Goal: Task Accomplishment & Management: Use online tool/utility

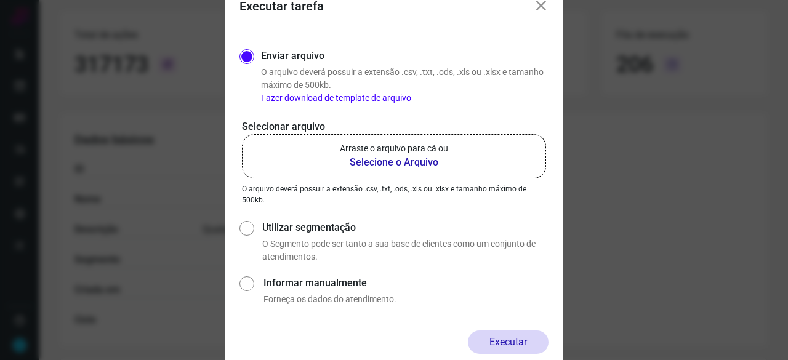
click at [423, 164] on b "Selecione o Arquivo" at bounding box center [394, 162] width 108 height 15
click at [0, 0] on input "Arraste o arquivo para cá ou Selecione o Arquivo" at bounding box center [0, 0] width 0 height 0
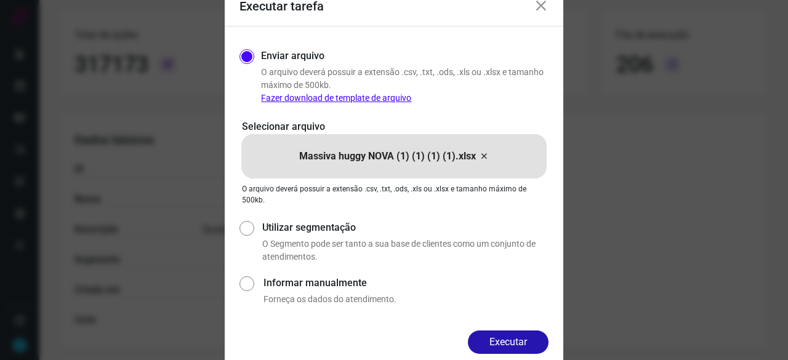
click at [512, 340] on button "Executar" at bounding box center [508, 342] width 81 height 23
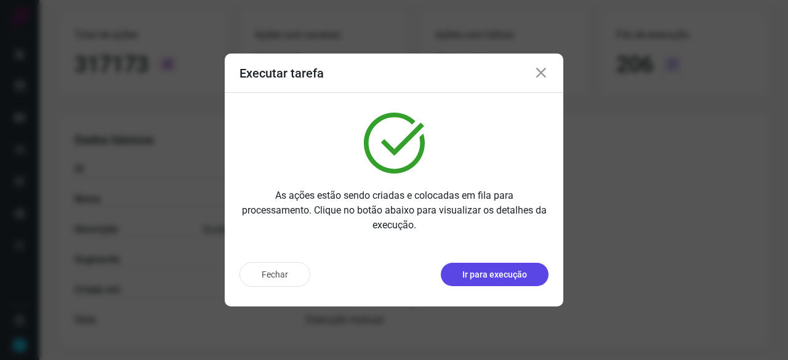
click at [511, 275] on p "Ir para execução" at bounding box center [494, 274] width 65 height 13
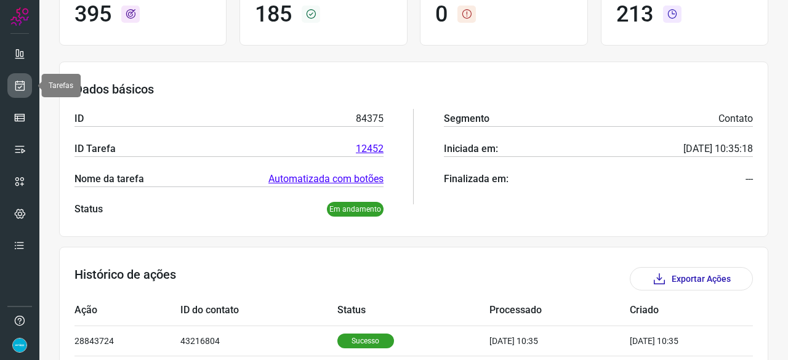
click at [20, 84] on icon at bounding box center [20, 85] width 13 height 12
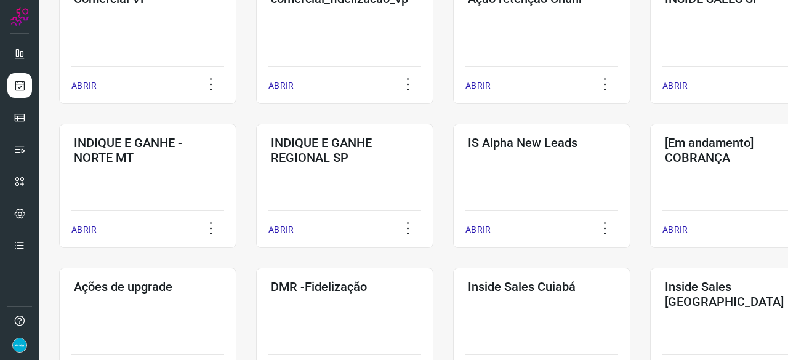
scroll to position [529, 0]
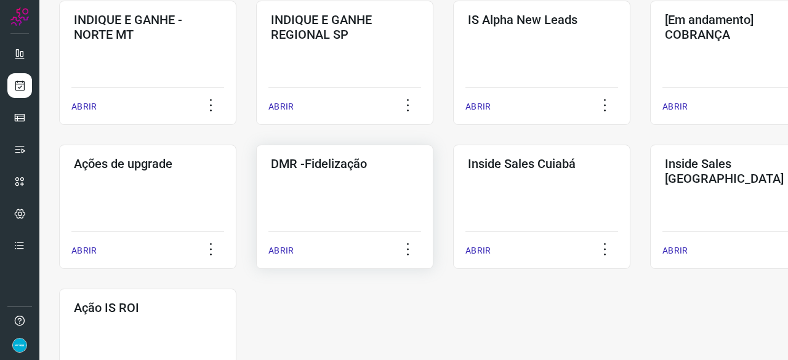
click at [282, 250] on p "ABRIR" at bounding box center [280, 250] width 25 height 13
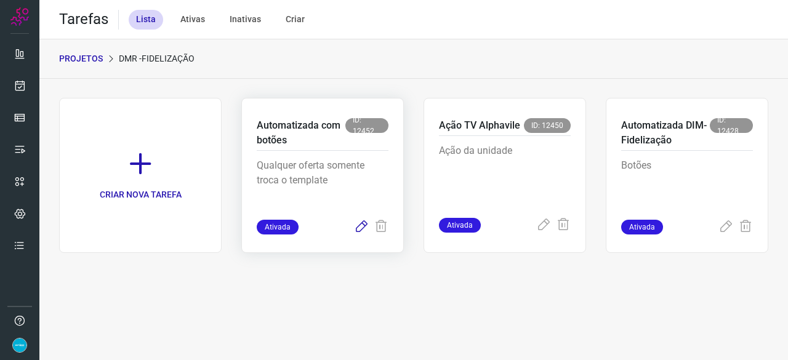
click at [362, 226] on icon at bounding box center [361, 227] width 15 height 15
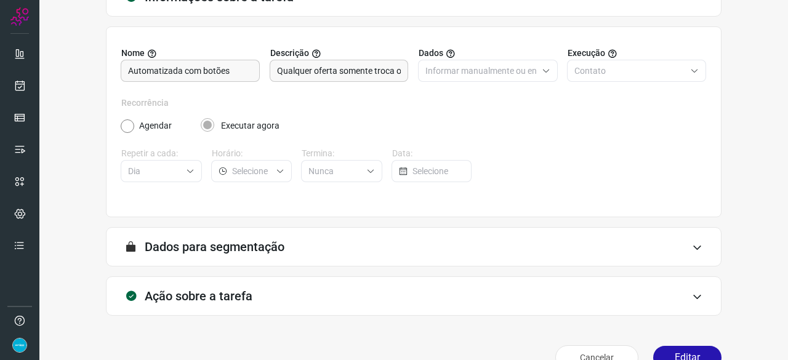
scroll to position [120, 0]
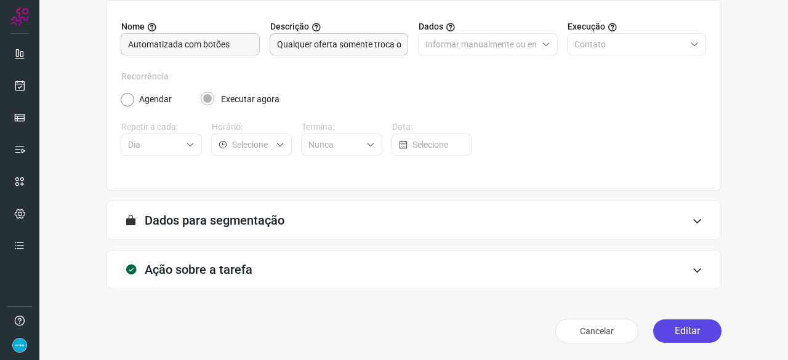
click at [691, 333] on button "Editar" at bounding box center [687, 330] width 68 height 23
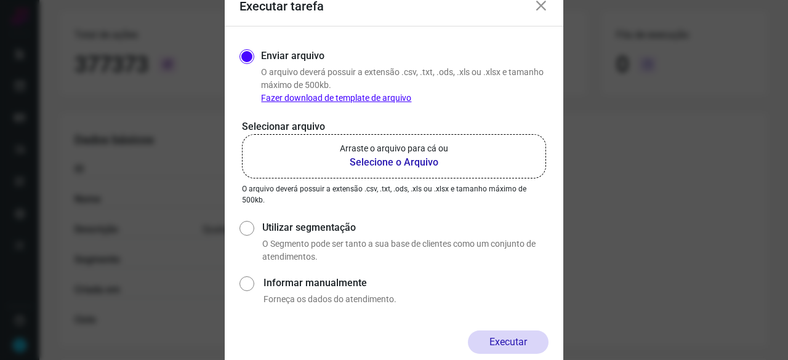
click at [369, 159] on b "Selecione o Arquivo" at bounding box center [394, 162] width 108 height 15
click at [0, 0] on input "Arraste o arquivo para cá ou Selecione o Arquivo" at bounding box center [0, 0] width 0 height 0
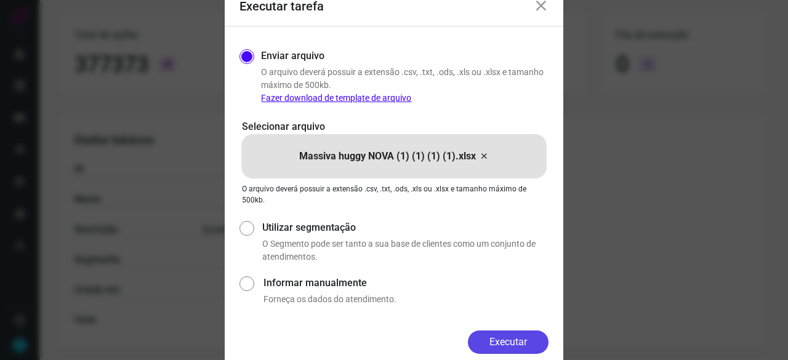
click at [519, 338] on button "Executar" at bounding box center [508, 342] width 81 height 23
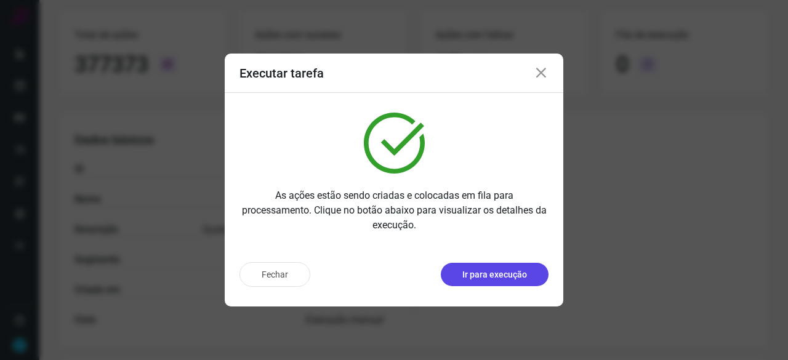
click at [485, 275] on p "Ir para execução" at bounding box center [494, 274] width 65 height 13
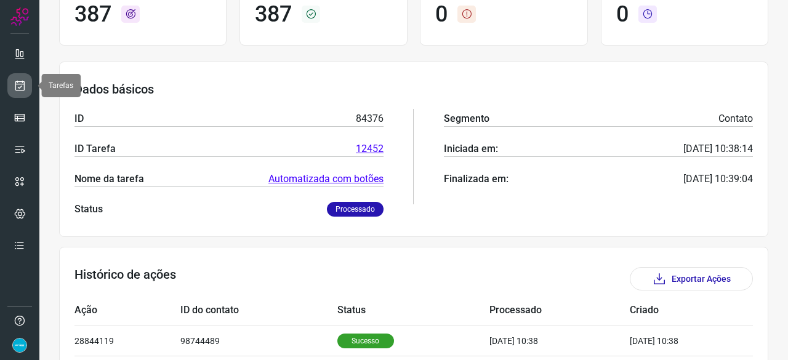
click at [23, 84] on icon at bounding box center [20, 85] width 13 height 12
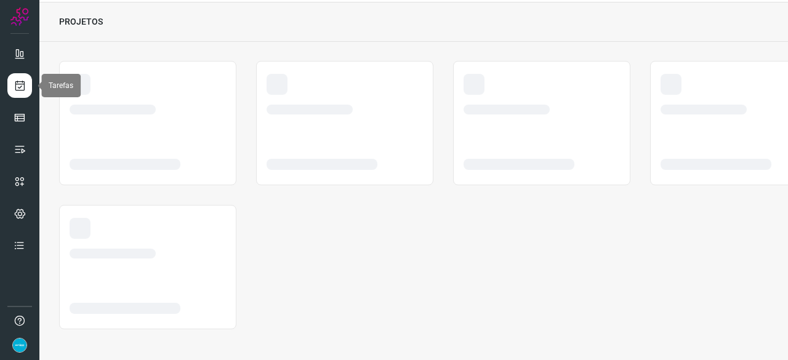
scroll to position [37, 0]
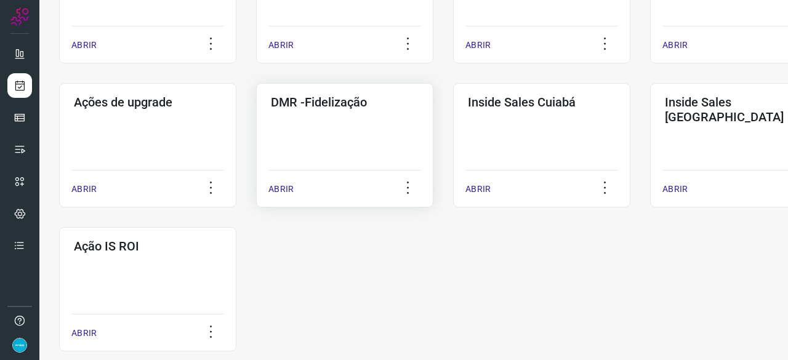
click at [279, 188] on p "ABRIR" at bounding box center [280, 189] width 25 height 13
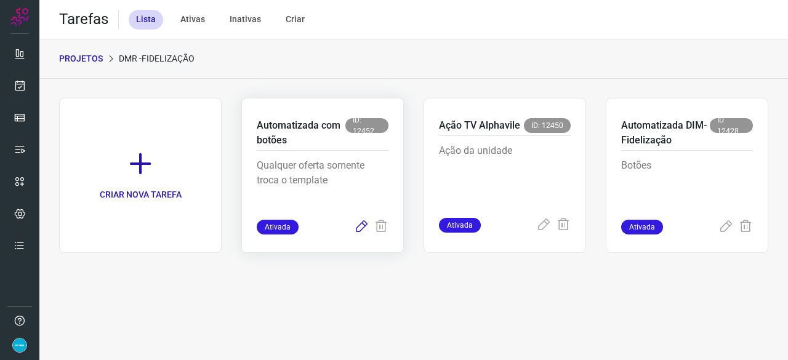
click at [356, 225] on icon at bounding box center [361, 227] width 15 height 15
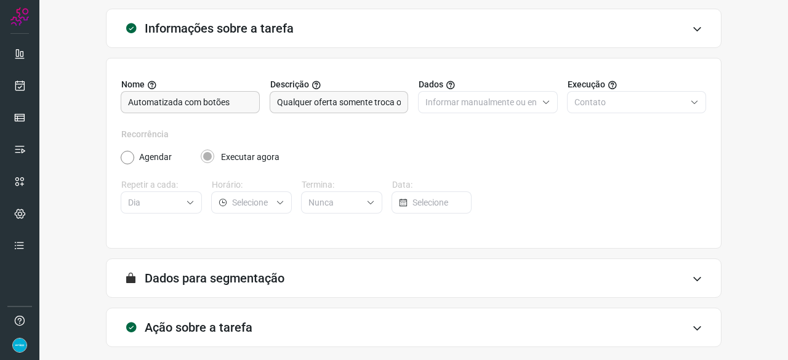
scroll to position [120, 0]
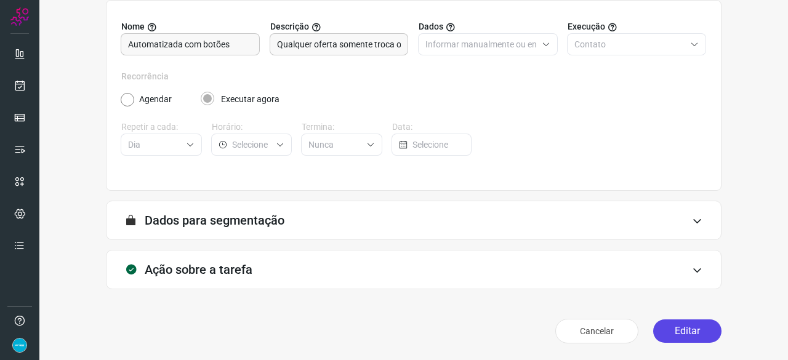
click at [679, 332] on button "Editar" at bounding box center [687, 330] width 68 height 23
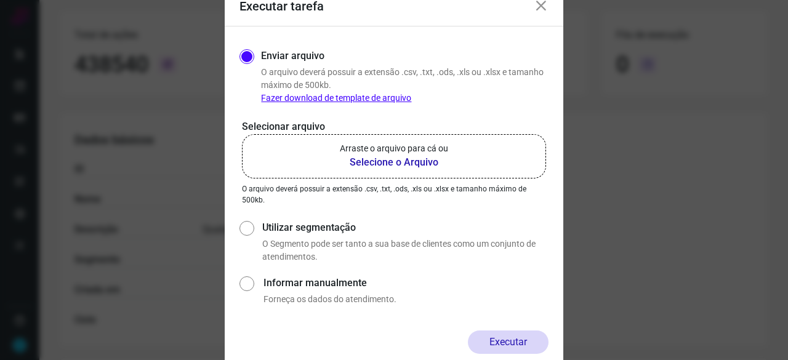
click at [363, 162] on b "Selecione o Arquivo" at bounding box center [394, 162] width 108 height 15
click at [0, 0] on input "Arraste o arquivo para cá ou Selecione o Arquivo" at bounding box center [0, 0] width 0 height 0
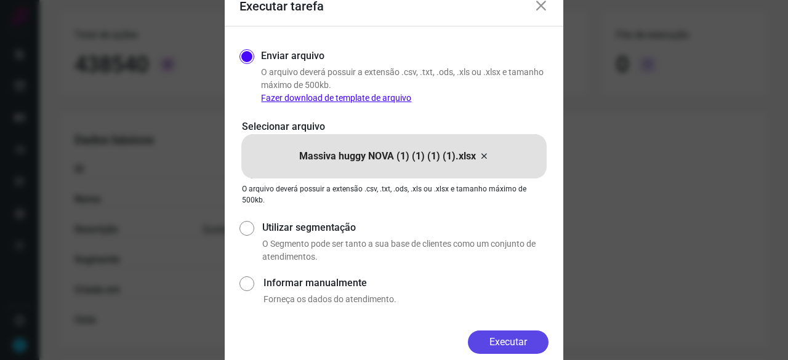
click at [502, 340] on button "Executar" at bounding box center [508, 342] width 81 height 23
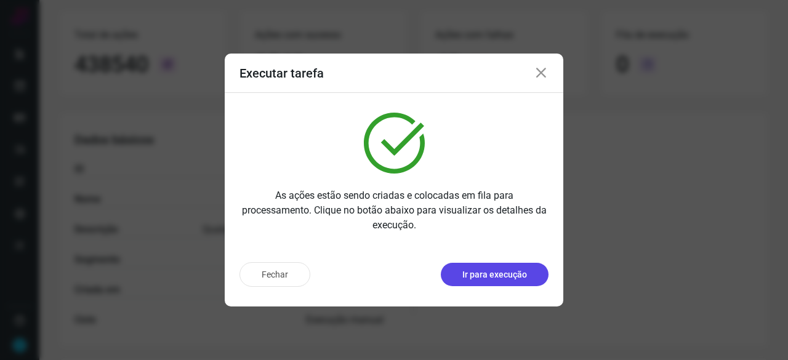
click at [489, 269] on p "Ir para execução" at bounding box center [494, 274] width 65 height 13
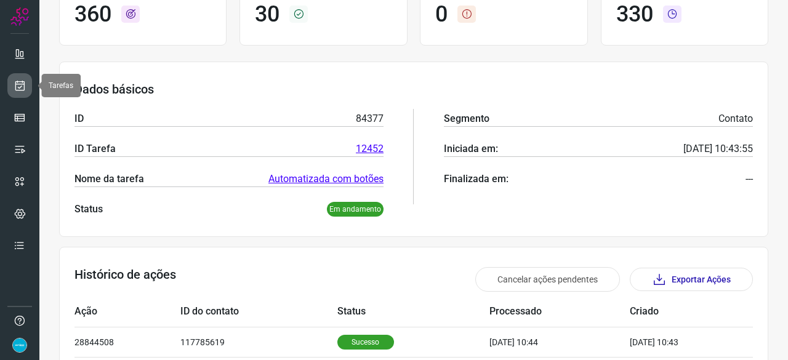
click at [18, 88] on icon at bounding box center [20, 85] width 13 height 12
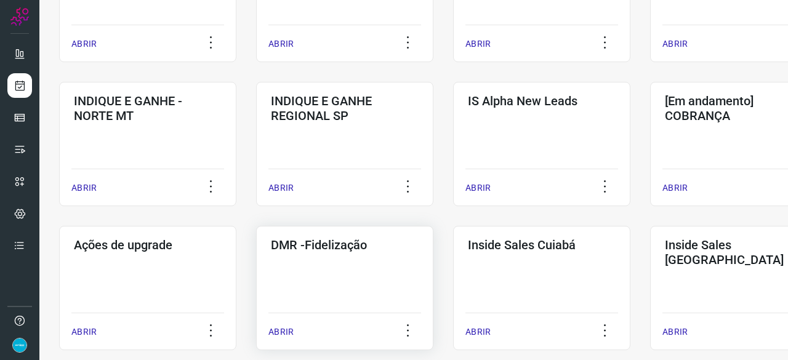
scroll to position [468, 0]
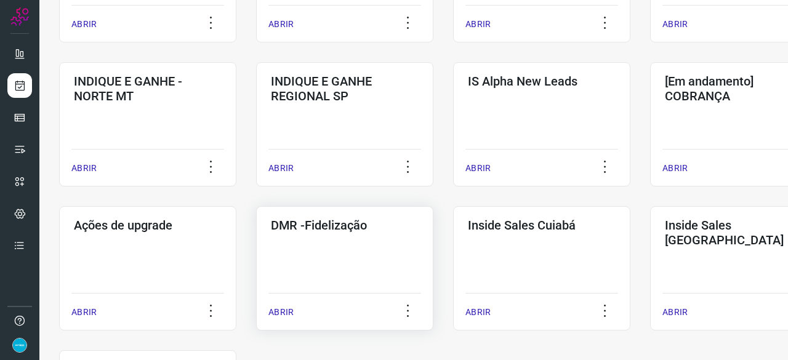
click at [288, 311] on p "ABRIR" at bounding box center [280, 312] width 25 height 13
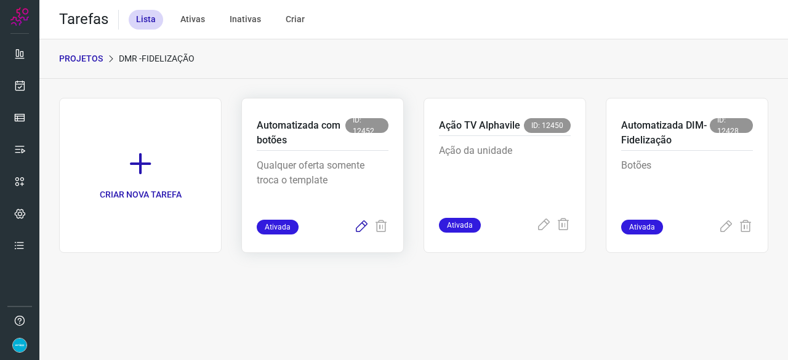
click at [361, 228] on icon at bounding box center [361, 227] width 15 height 15
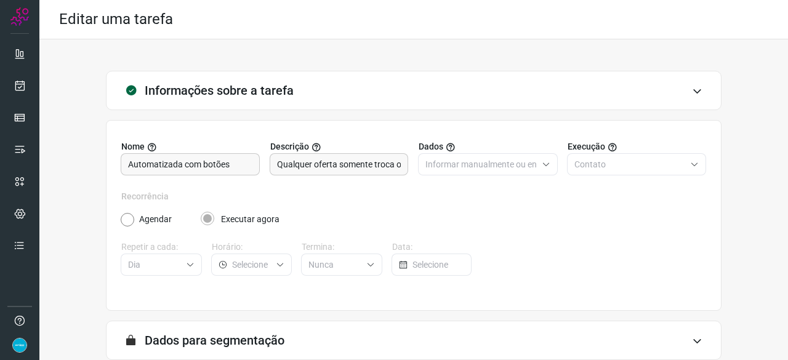
scroll to position [120, 0]
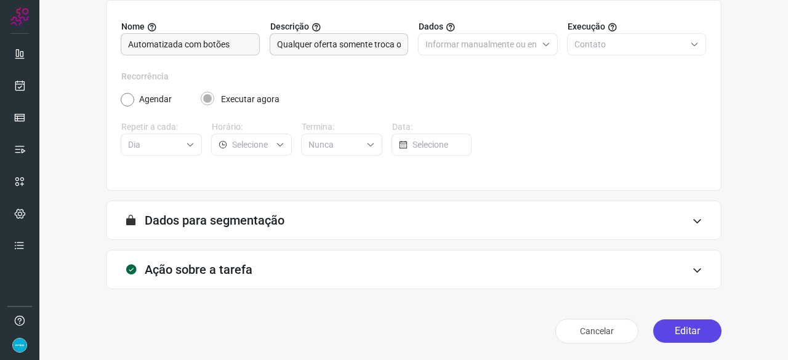
click at [668, 329] on button "Editar" at bounding box center [687, 330] width 68 height 23
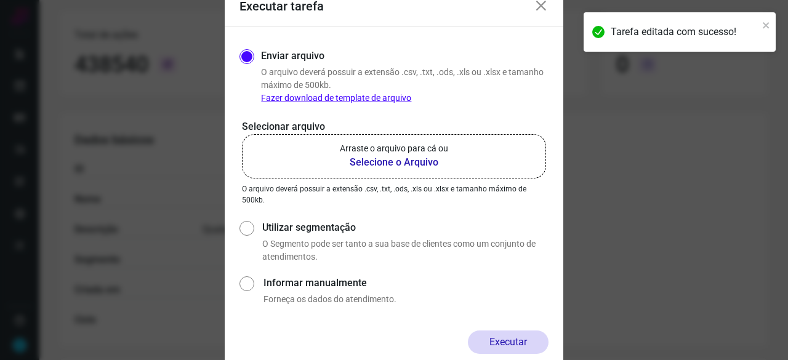
click at [389, 159] on b "Selecione o Arquivo" at bounding box center [394, 162] width 108 height 15
click at [0, 0] on input "Arraste o arquivo para cá ou Selecione o Arquivo" at bounding box center [0, 0] width 0 height 0
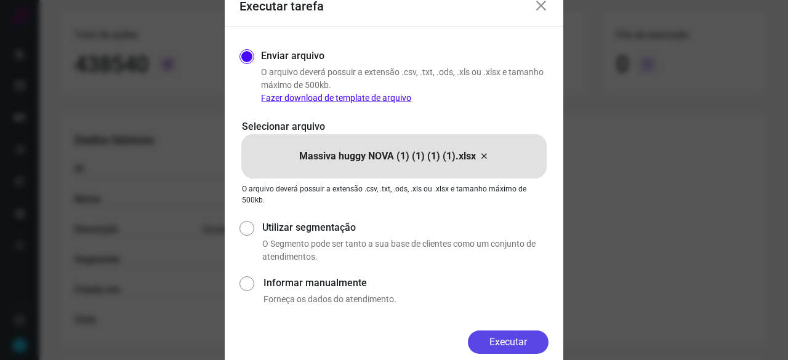
click at [531, 342] on button "Executar" at bounding box center [508, 342] width 81 height 23
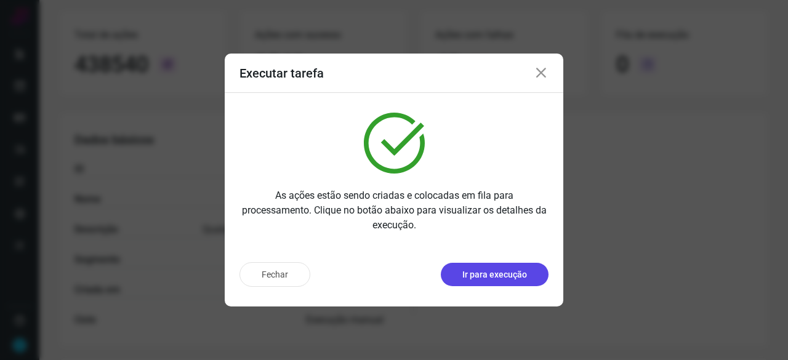
click at [518, 276] on p "Ir para execução" at bounding box center [494, 274] width 65 height 13
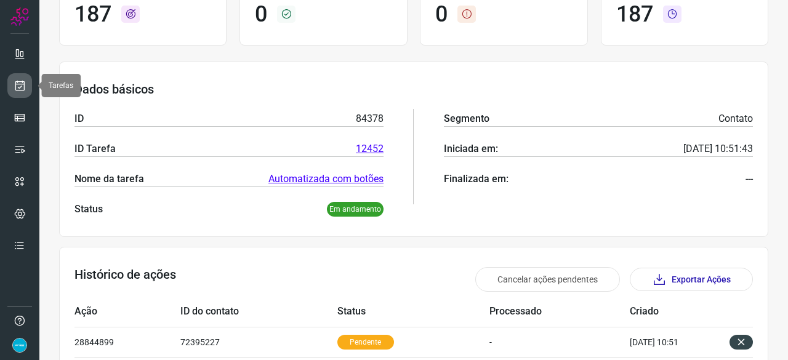
click at [24, 87] on icon at bounding box center [20, 85] width 13 height 12
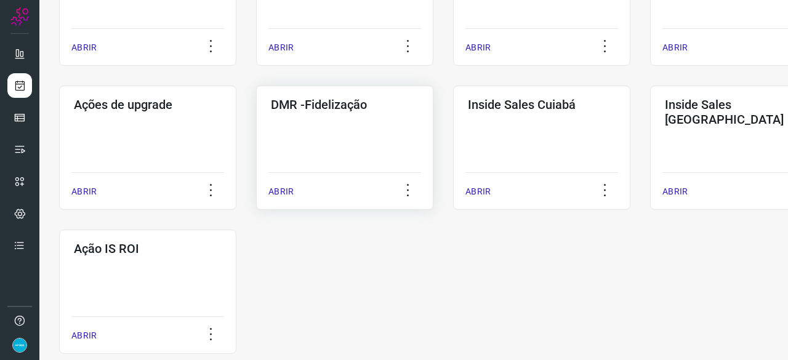
scroll to position [591, 0]
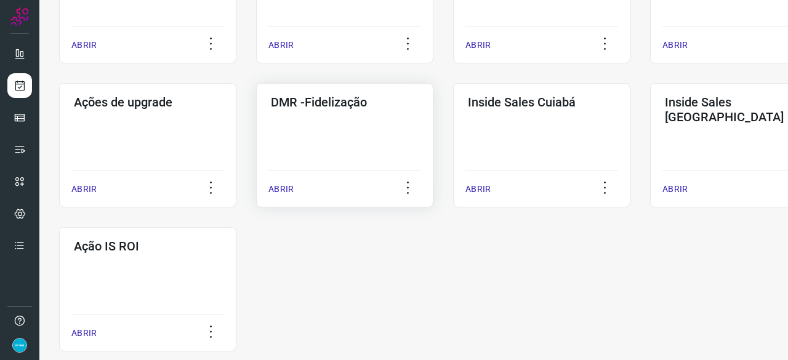
click at [283, 188] on p "ABRIR" at bounding box center [280, 189] width 25 height 13
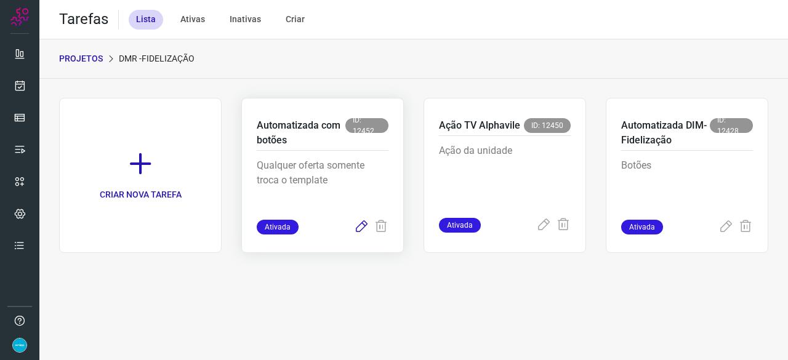
click at [361, 223] on icon at bounding box center [361, 227] width 15 height 15
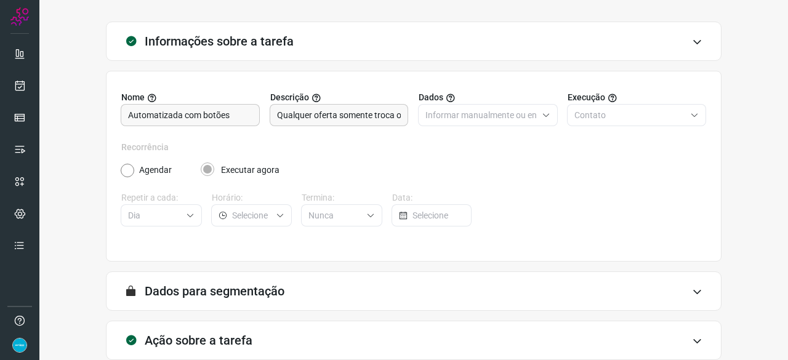
scroll to position [120, 0]
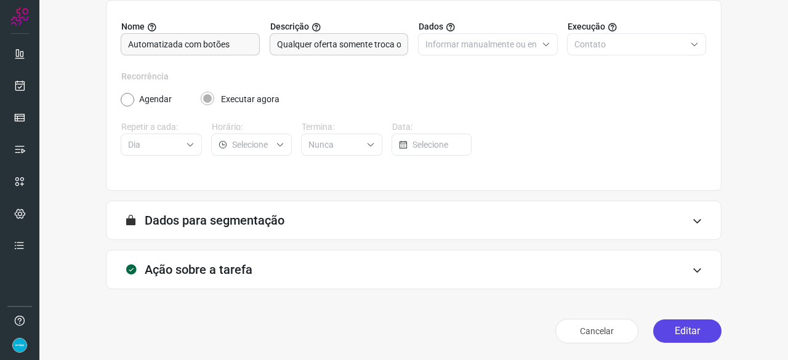
click at [676, 332] on button "Editar" at bounding box center [687, 330] width 68 height 23
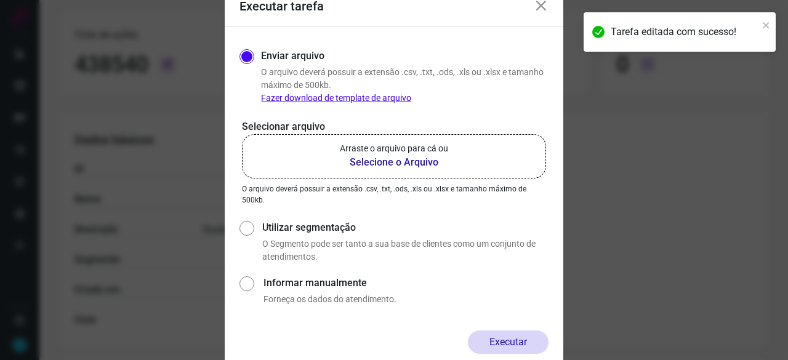
click at [367, 163] on b "Selecione o Arquivo" at bounding box center [394, 162] width 108 height 15
click at [0, 0] on input "Arraste o arquivo para cá ou Selecione o Arquivo" at bounding box center [0, 0] width 0 height 0
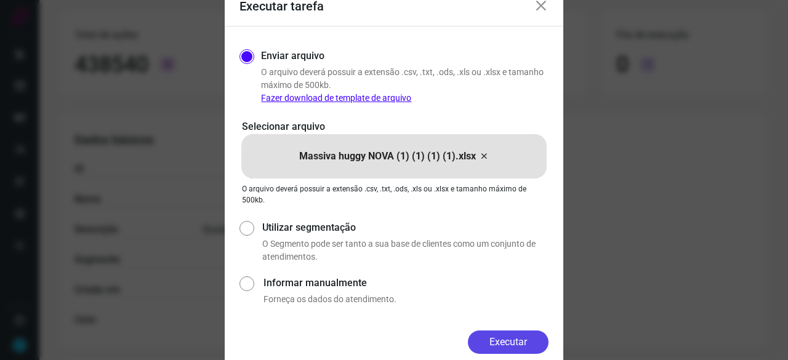
click at [511, 342] on button "Executar" at bounding box center [508, 342] width 81 height 23
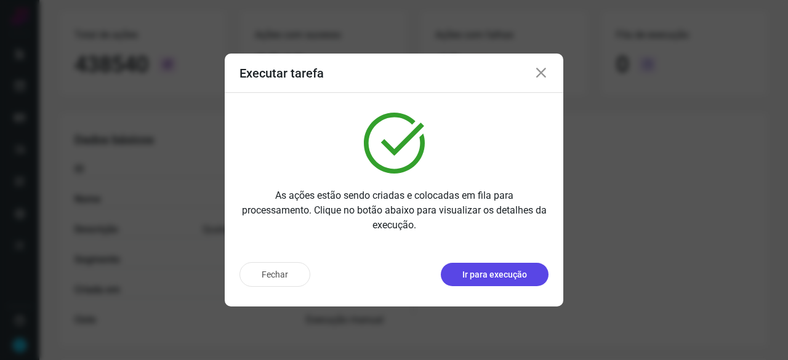
click at [484, 274] on p "Ir para execução" at bounding box center [494, 274] width 65 height 13
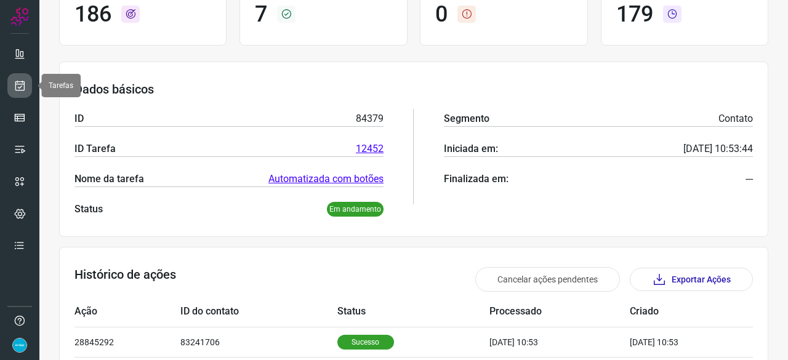
click at [15, 83] on icon at bounding box center [20, 85] width 13 height 12
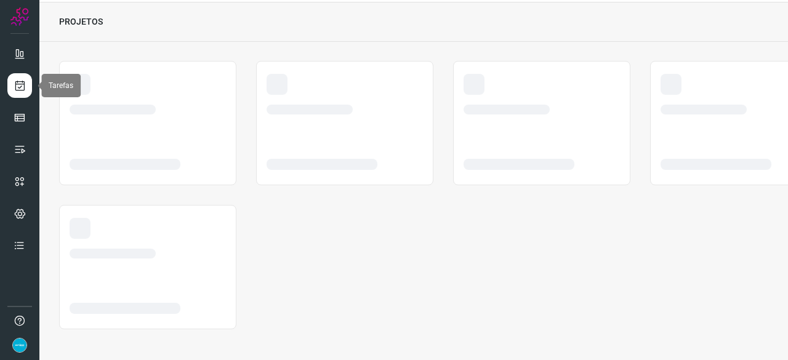
scroll to position [37, 0]
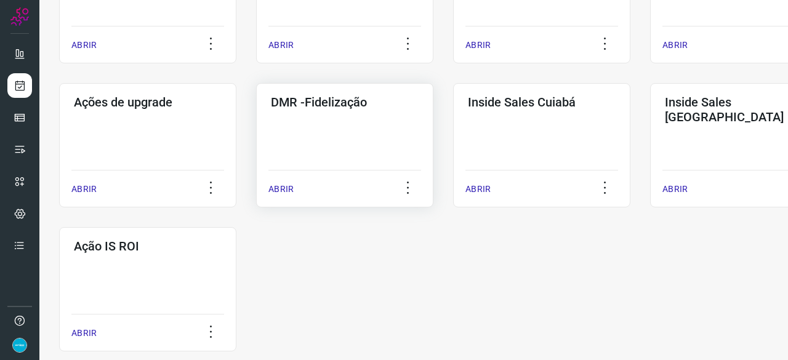
click at [279, 192] on p "ABRIR" at bounding box center [280, 189] width 25 height 13
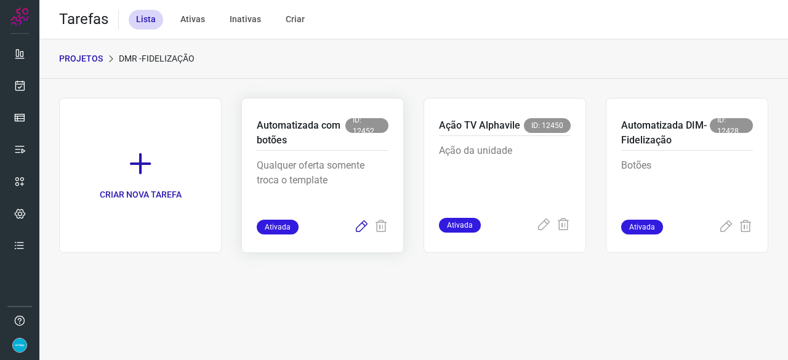
click at [358, 229] on icon at bounding box center [361, 227] width 15 height 15
